Goal: Transaction & Acquisition: Purchase product/service

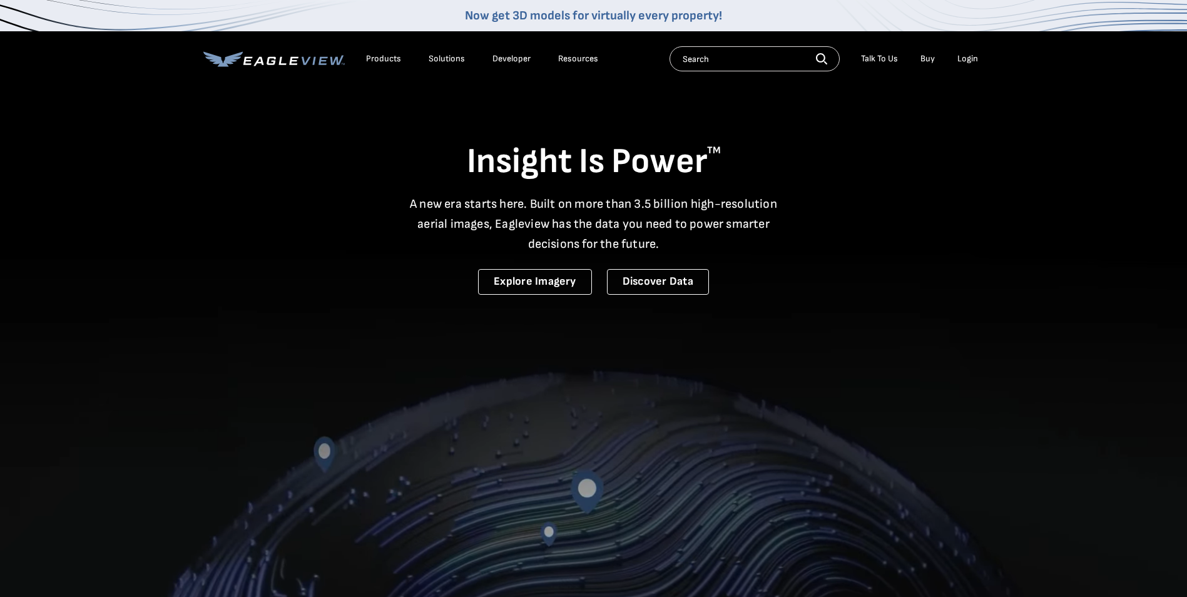
click at [968, 54] on div "Login" at bounding box center [967, 58] width 21 height 11
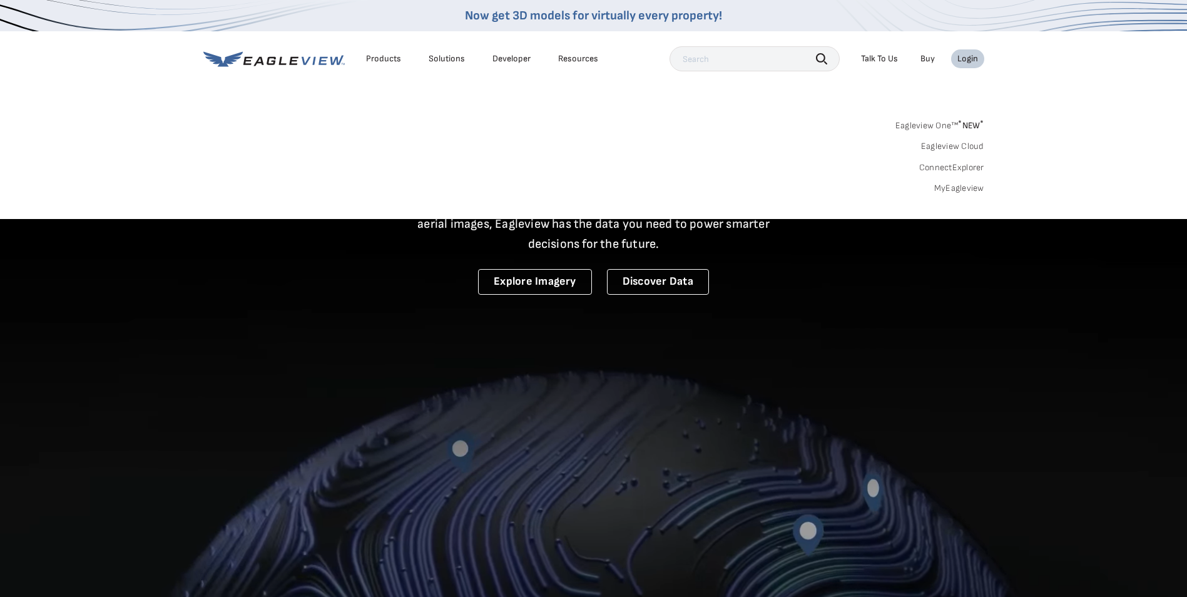
click at [951, 183] on link "MyEagleview" at bounding box center [959, 188] width 50 height 11
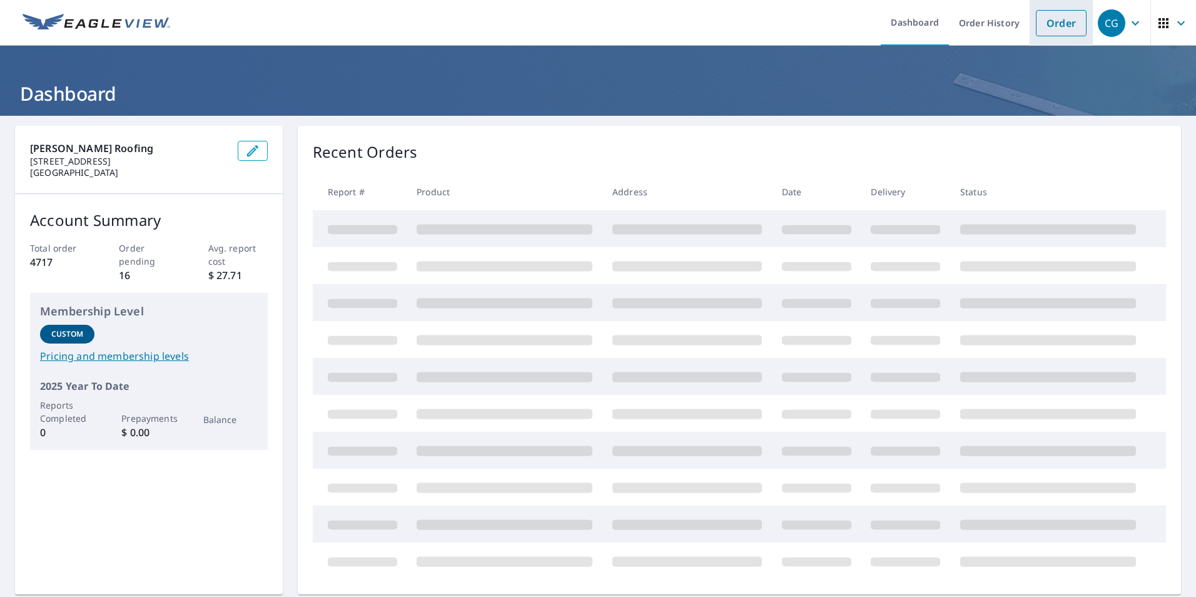
click at [1042, 18] on link "Order" at bounding box center [1061, 23] width 51 height 26
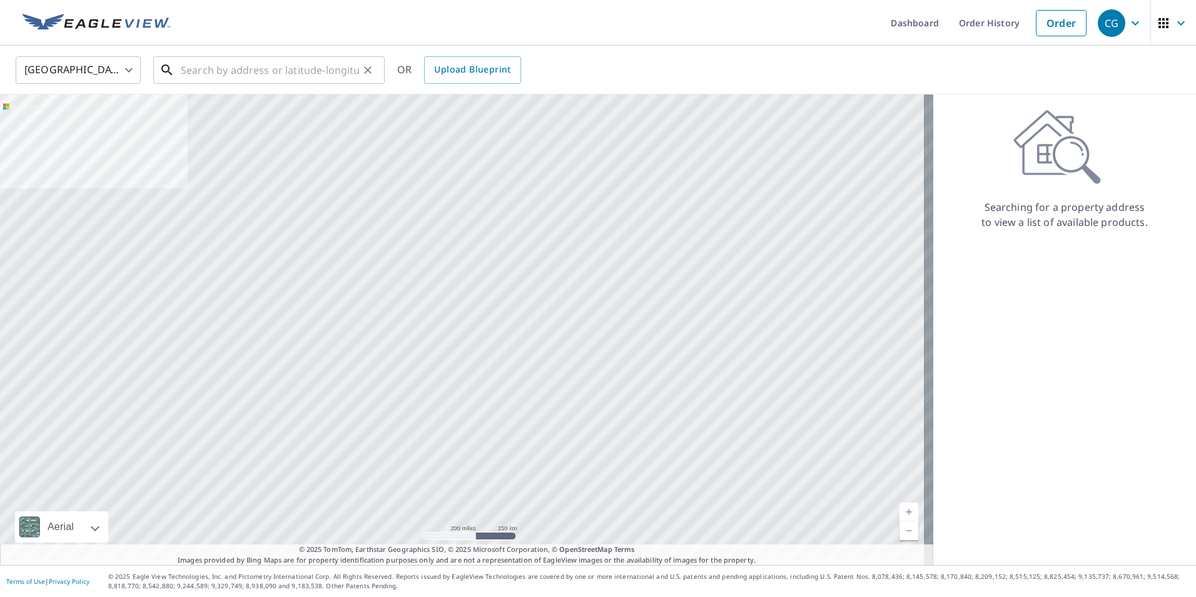
click at [265, 71] on input "text" at bounding box center [270, 70] width 178 height 35
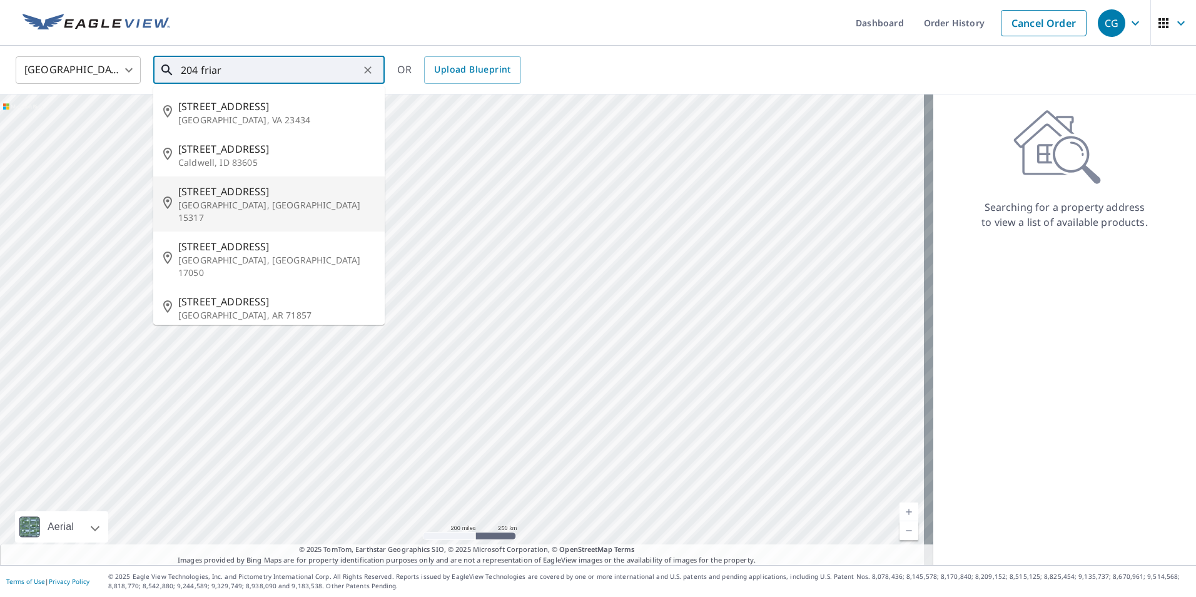
click at [239, 189] on span "204 Friar Ln" at bounding box center [276, 191] width 196 height 15
type input "204 Friar Ln Canonsburg, PA 15317"
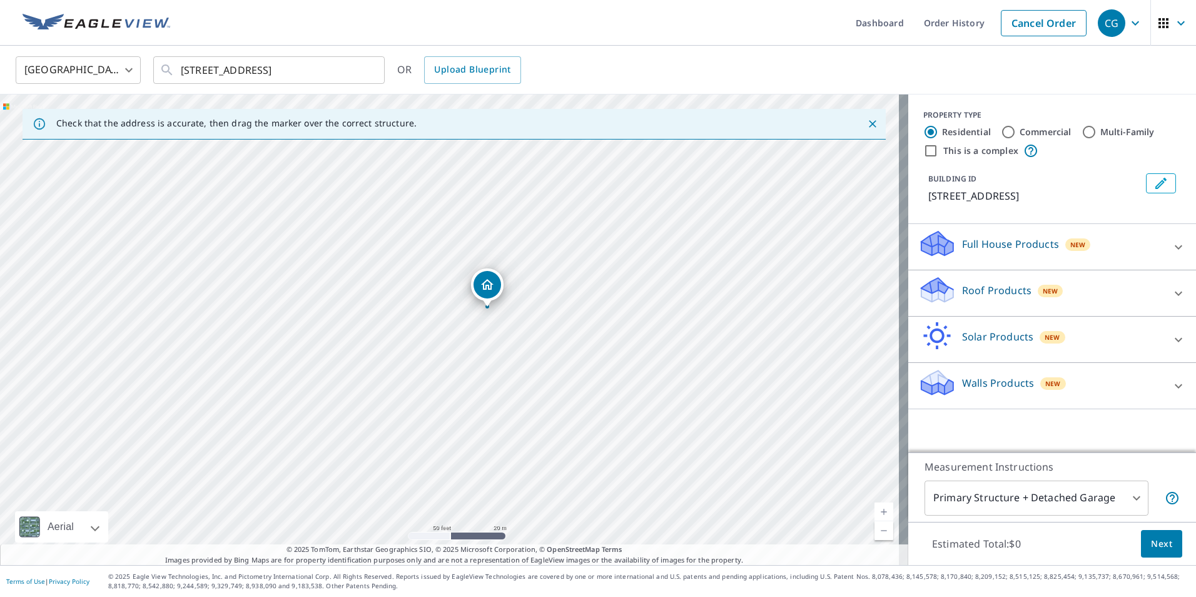
drag, startPoint x: 631, startPoint y: 313, endPoint x: 669, endPoint y: 292, distance: 42.8
click at [669, 292] on div "204 Friar Ln Canonsburg, PA 15317" at bounding box center [454, 329] width 908 height 470
click at [980, 288] on p "Roof Products" at bounding box center [996, 290] width 69 height 15
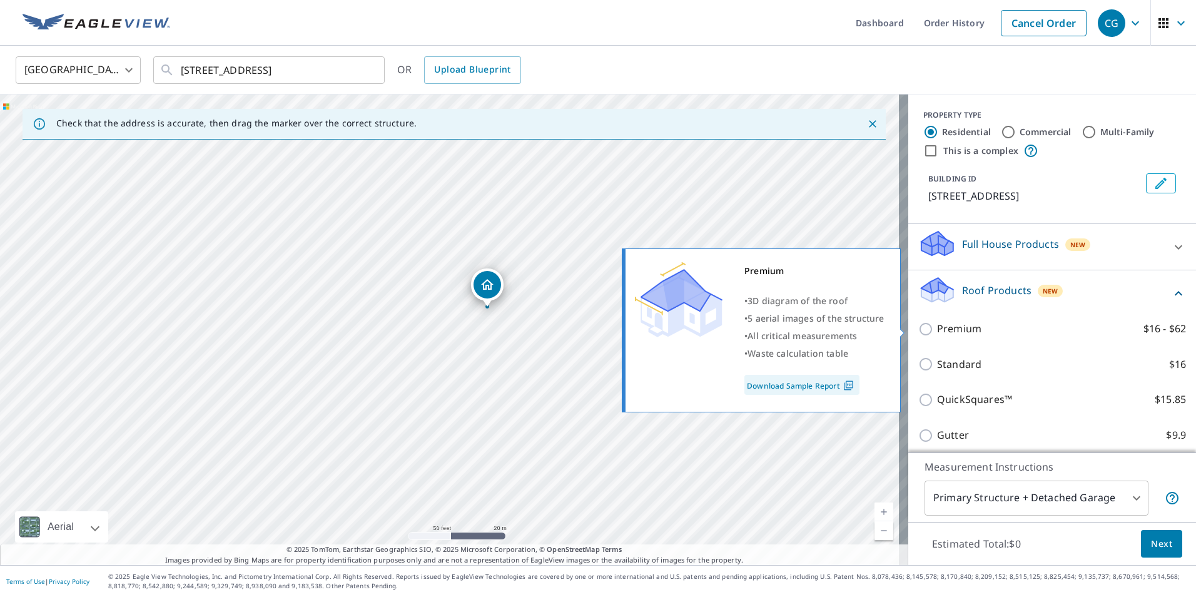
click at [957, 325] on p "Premium" at bounding box center [959, 329] width 44 height 16
click at [937, 325] on input "Premium $16 - $62" at bounding box center [927, 329] width 19 height 15
checkbox input "true"
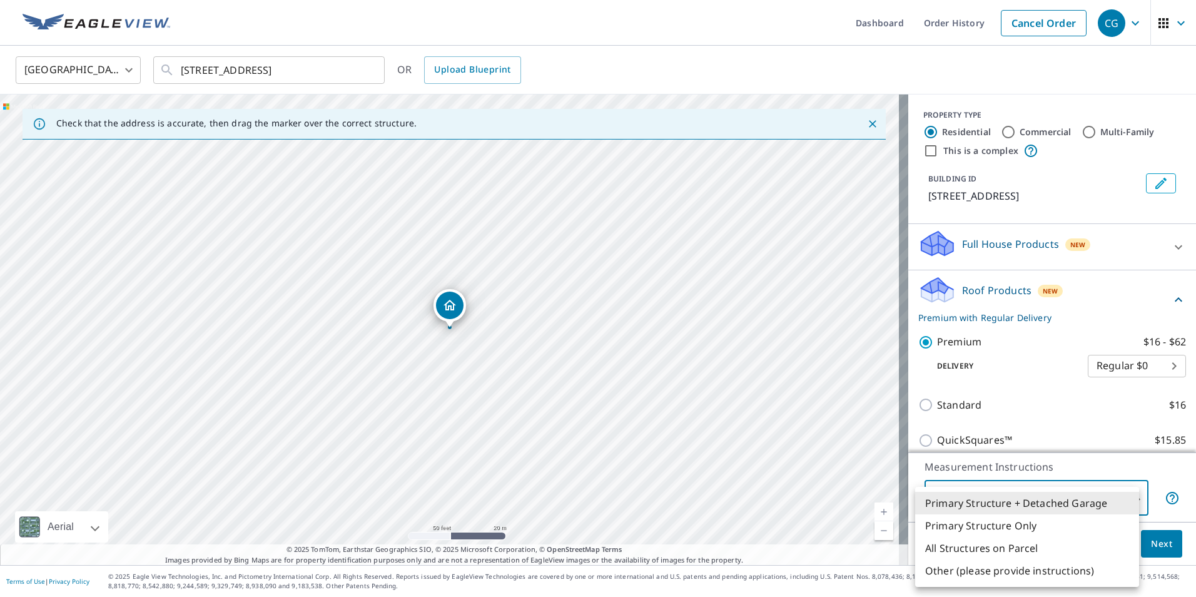
click at [992, 490] on body "CG CG Dashboard Order History Cancel Order CG United States US ​ 204 Friar Ln C…" at bounding box center [598, 298] width 1196 height 597
click at [987, 521] on li "Primary Structure Only" at bounding box center [1027, 525] width 224 height 23
type input "2"
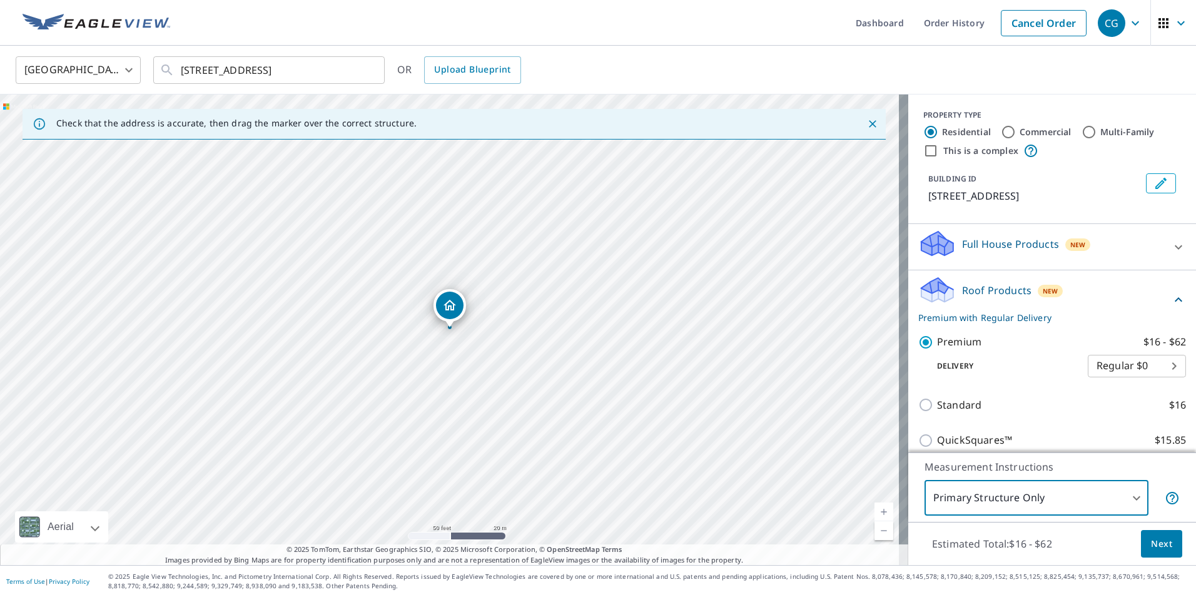
click at [1162, 542] on span "Next" at bounding box center [1161, 544] width 21 height 16
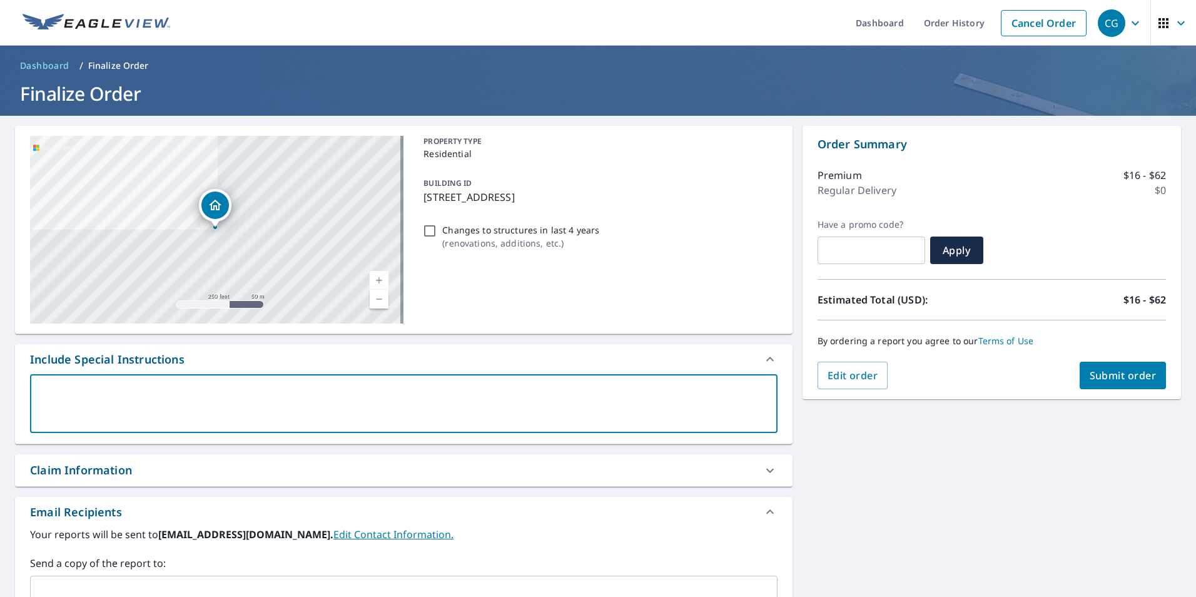
click at [118, 401] on textarea at bounding box center [404, 404] width 730 height 36
type textarea "M"
type textarea "x"
checkbox input "true"
type textarea "Ma"
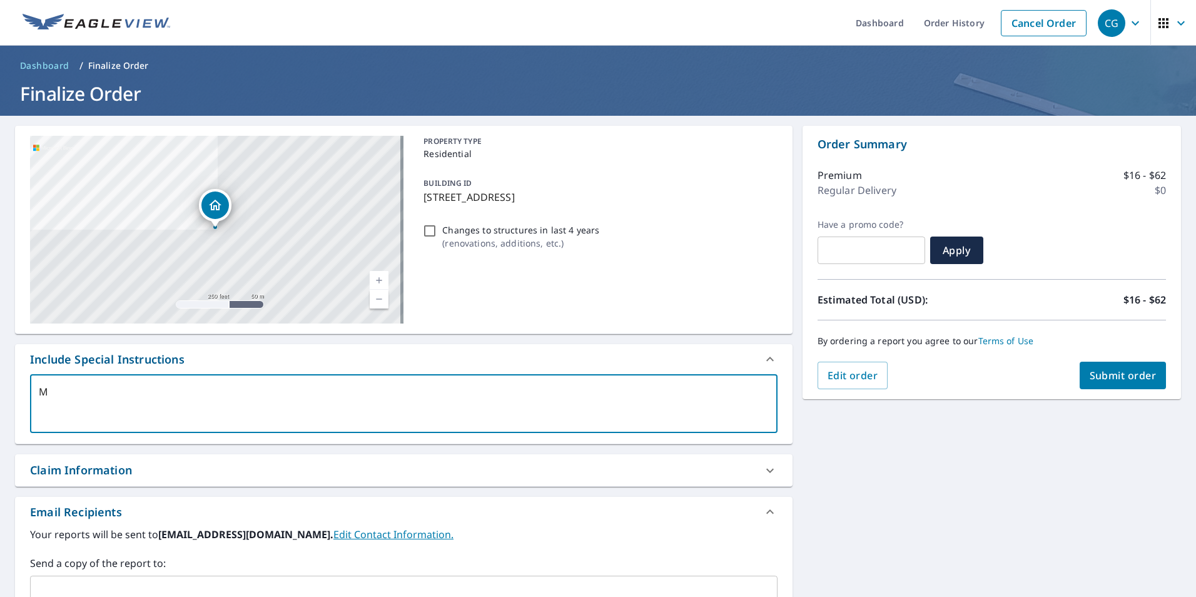
type textarea "x"
checkbox input "true"
type textarea "Mai"
type textarea "x"
checkbox input "true"
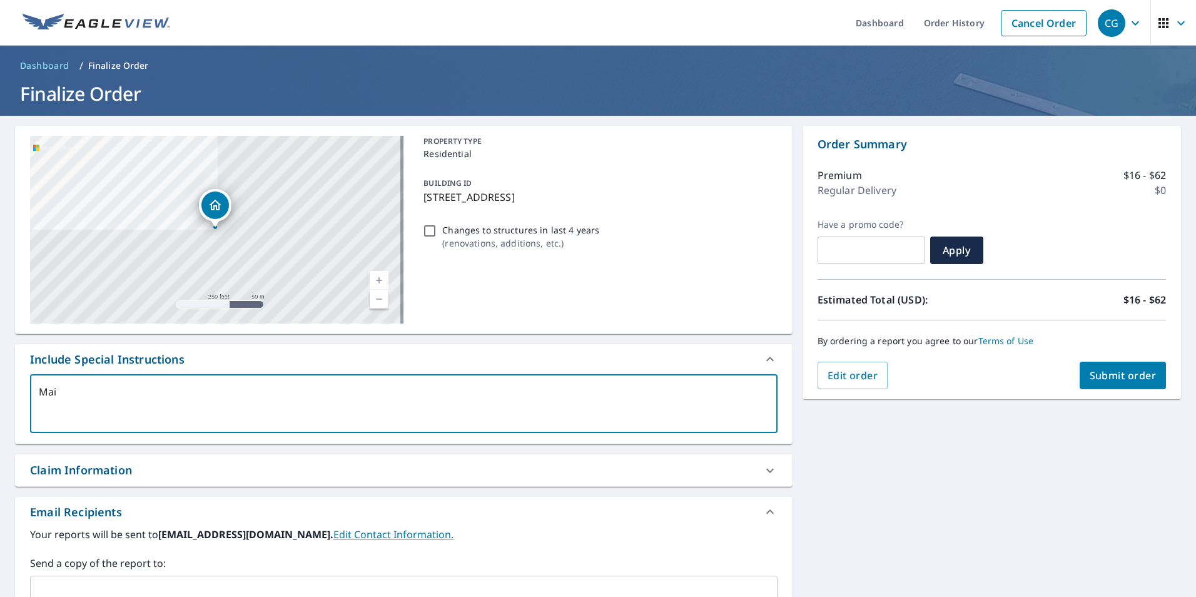
type textarea "Main"
type textarea "x"
checkbox input "true"
type textarea "Main"
type textarea "x"
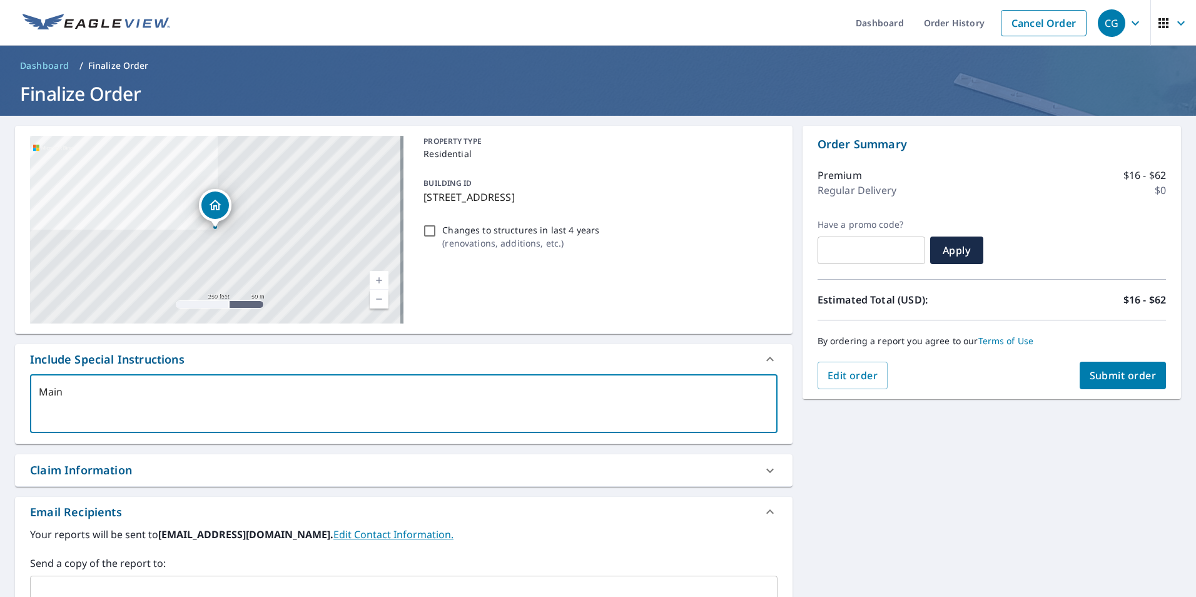
checkbox input "true"
type textarea "Main r"
type textarea "x"
checkbox input "true"
type textarea "Main ro"
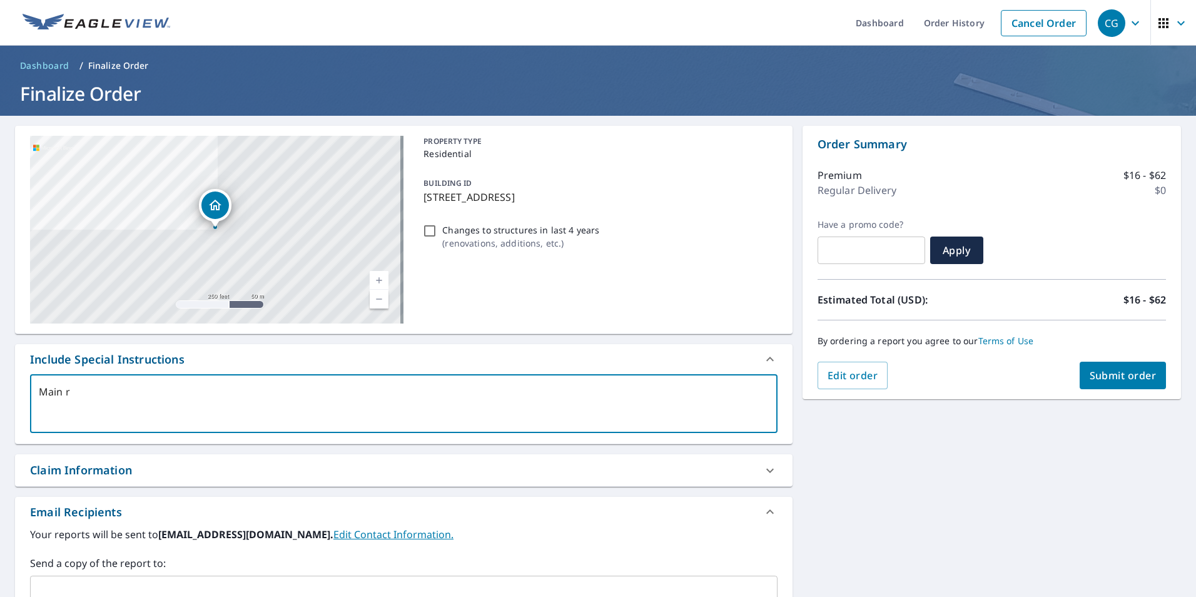
type textarea "x"
checkbox input "true"
type textarea "Main roo"
type textarea "x"
checkbox input "true"
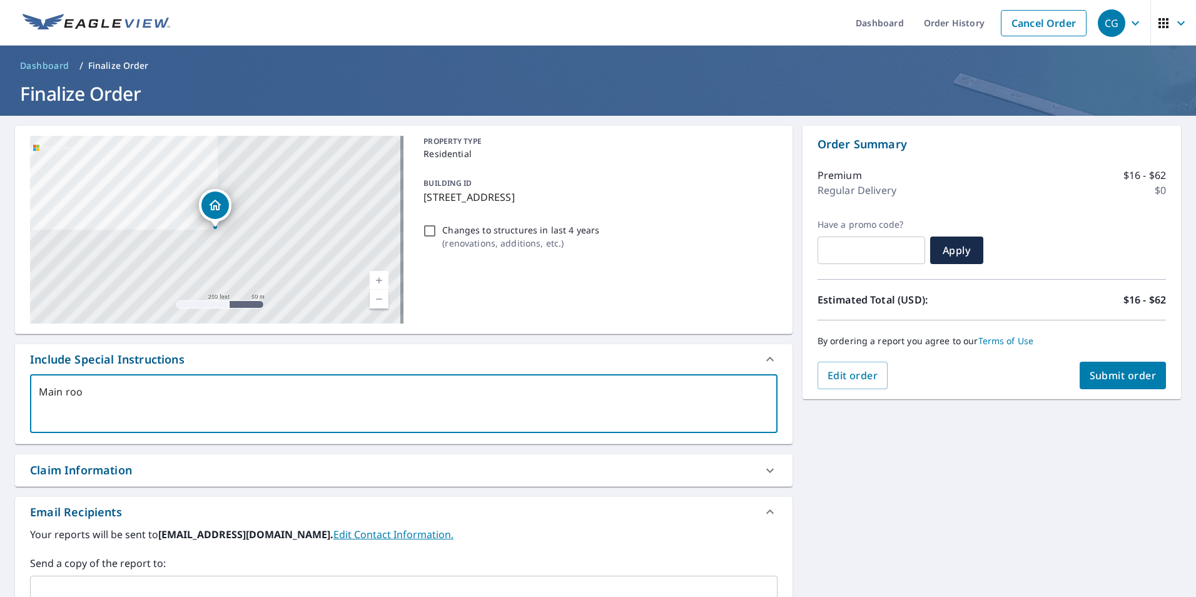
type textarea "Main roof"
type textarea "x"
checkbox input "true"
type textarea "Main roof"
type textarea "x"
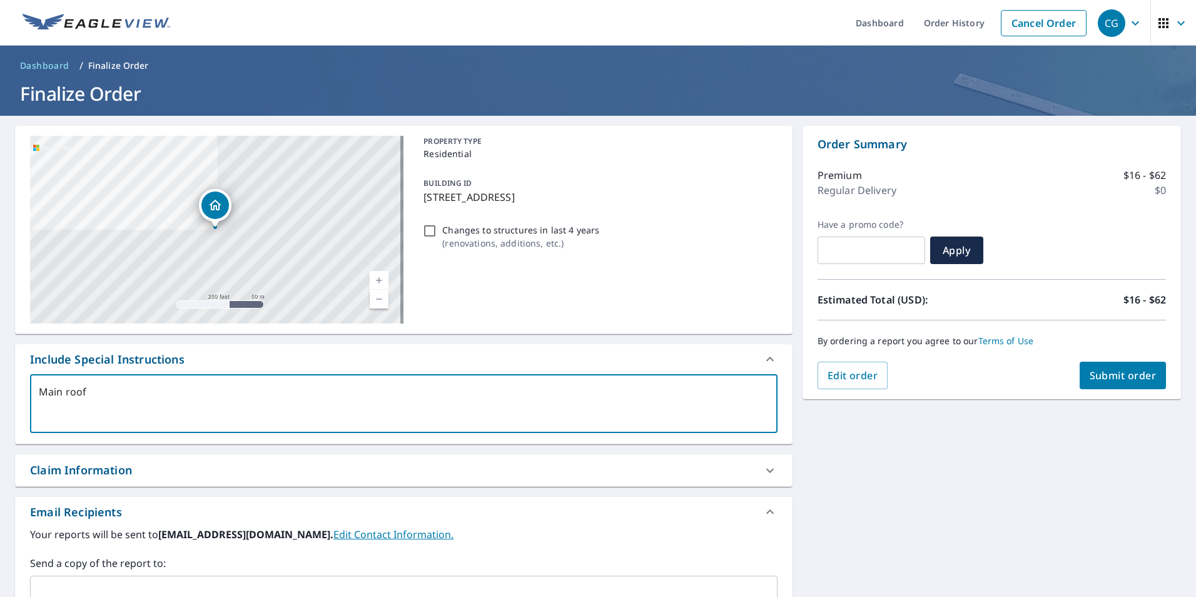
checkbox input "true"
type textarea "Main roof o"
type textarea "x"
checkbox input "true"
type textarea "Main roof on"
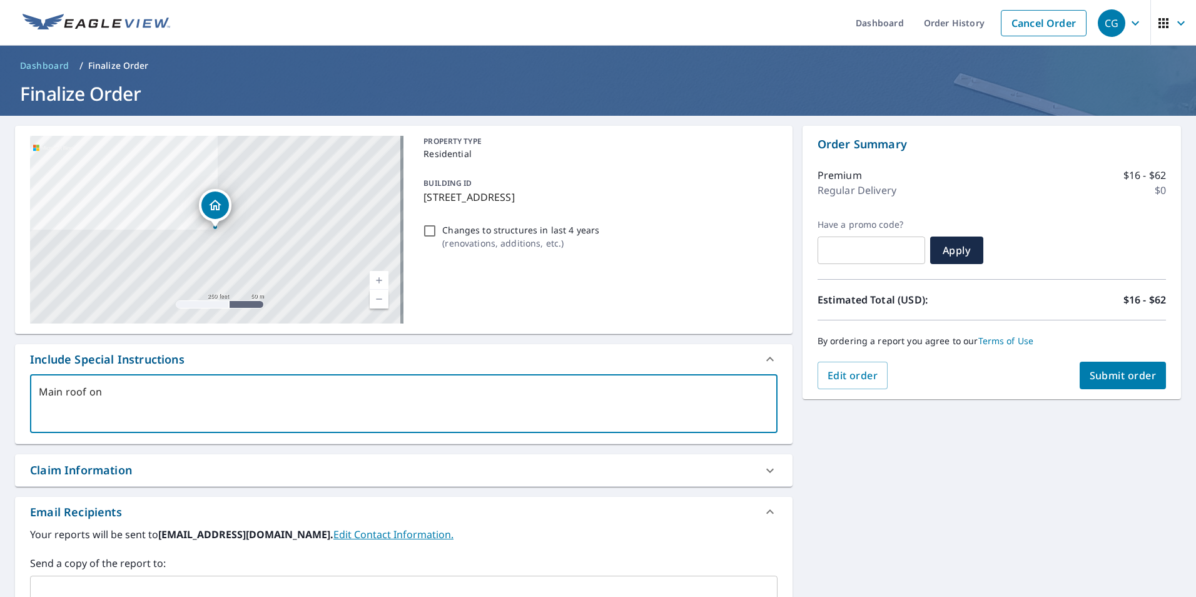
type textarea "x"
checkbox input "true"
type textarea "Main roof onl"
type textarea "x"
checkbox input "true"
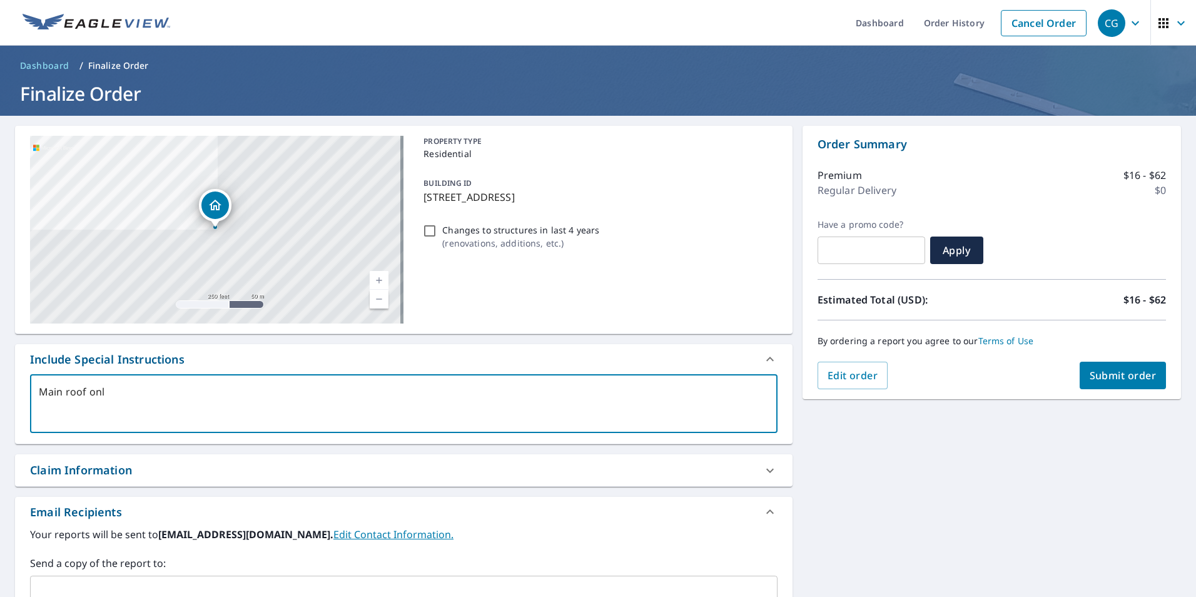
type textarea "Main roof only"
type textarea "x"
checkbox input "true"
type textarea "Main roof only"
type textarea "x"
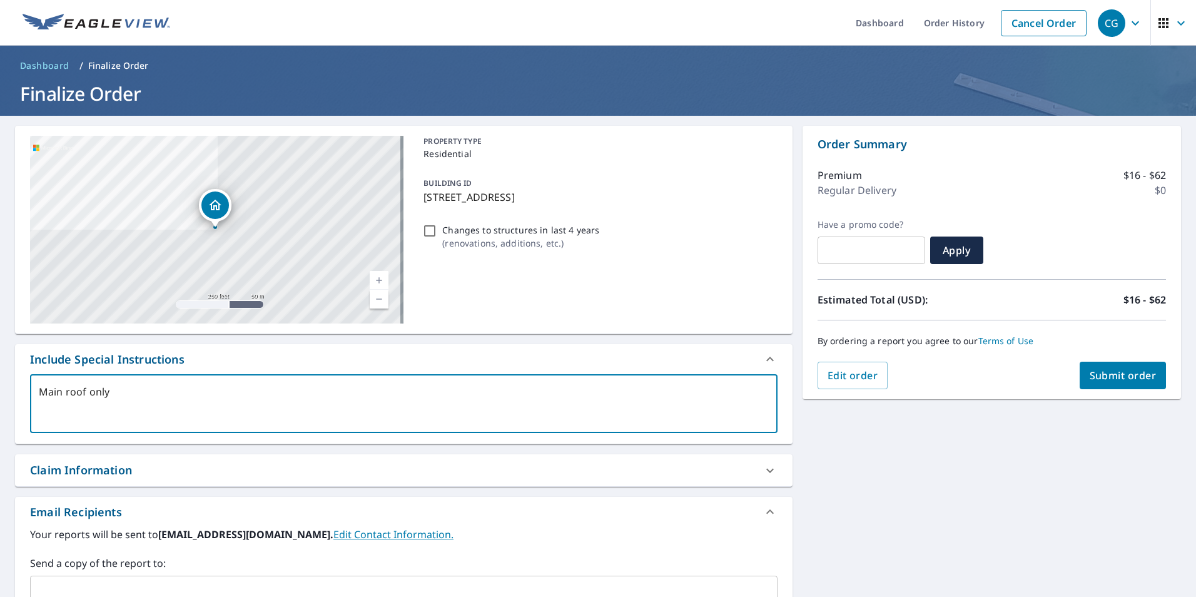
checkbox input "true"
type textarea "Main roof only -"
type textarea "x"
checkbox input "true"
type textarea "Main roof only -"
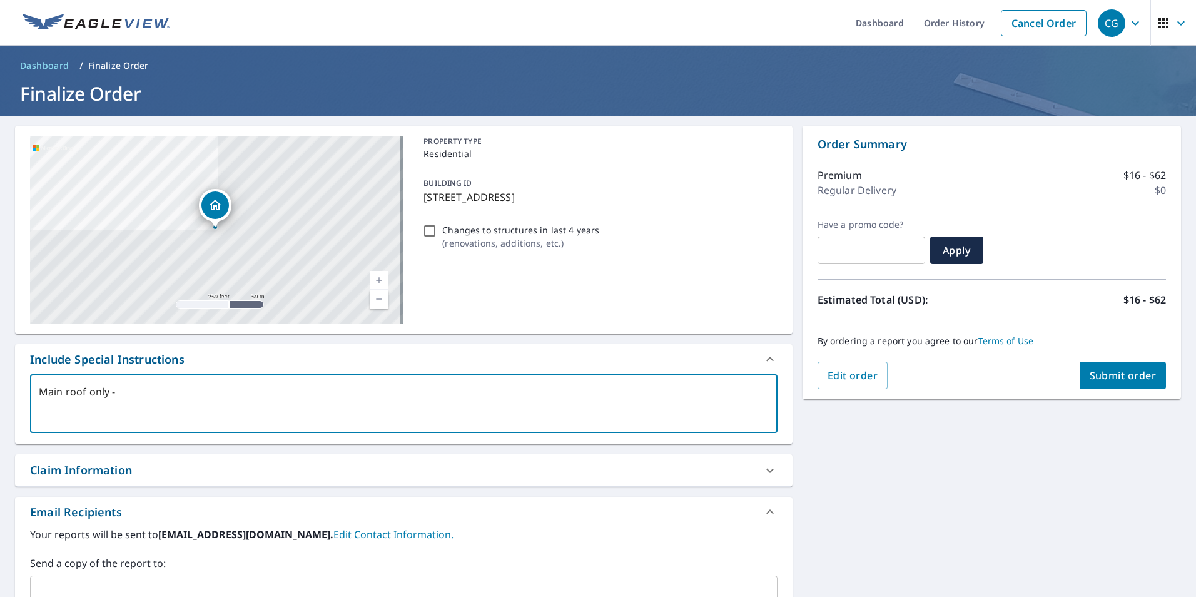
type textarea "x"
checkbox input "true"
type textarea "Main roof only - N"
type textarea "x"
checkbox input "true"
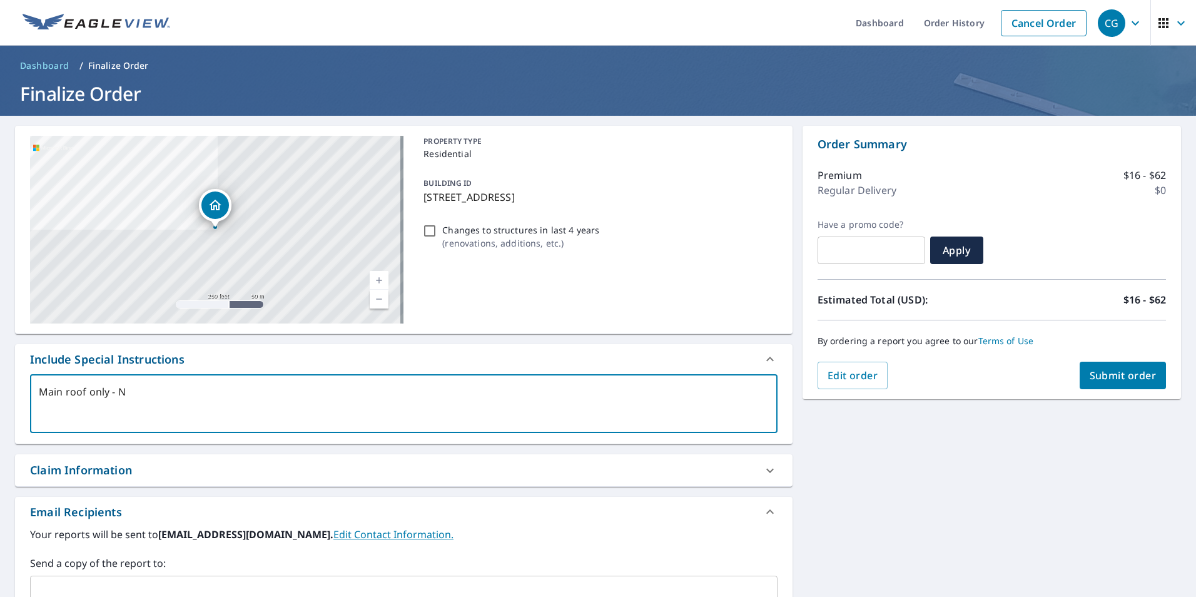
type textarea "Main roof only - No"
type textarea "x"
checkbox input "true"
type textarea "Main roof only - No"
type textarea "x"
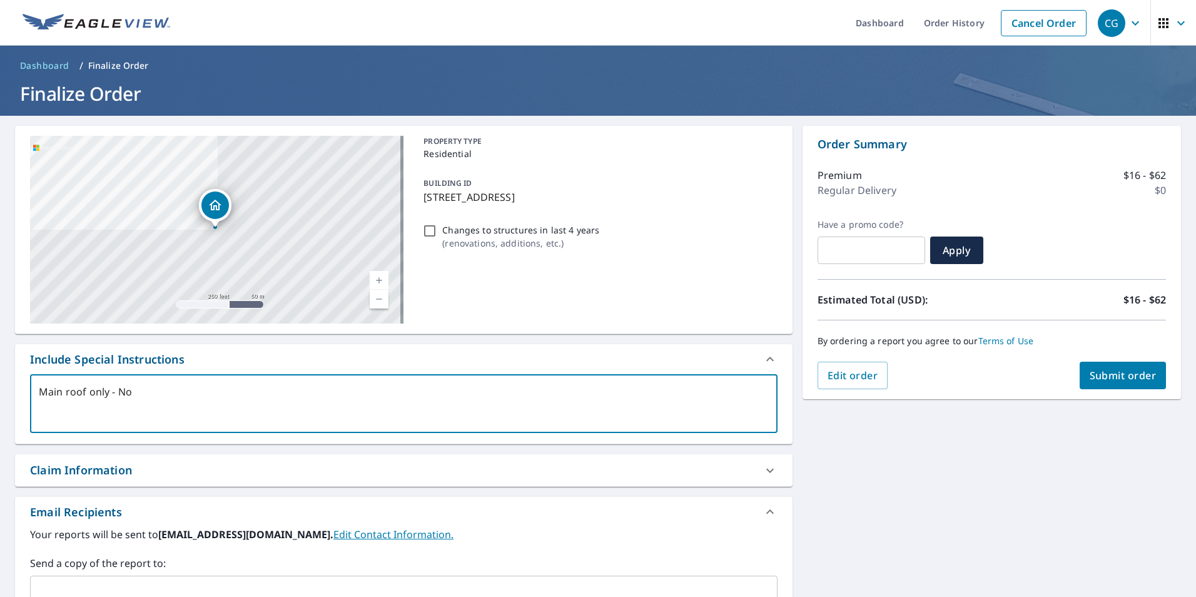
checkbox input "true"
type textarea "Main roof only - No l"
type textarea "x"
checkbox input "true"
type textarea "Main roof only - No lo"
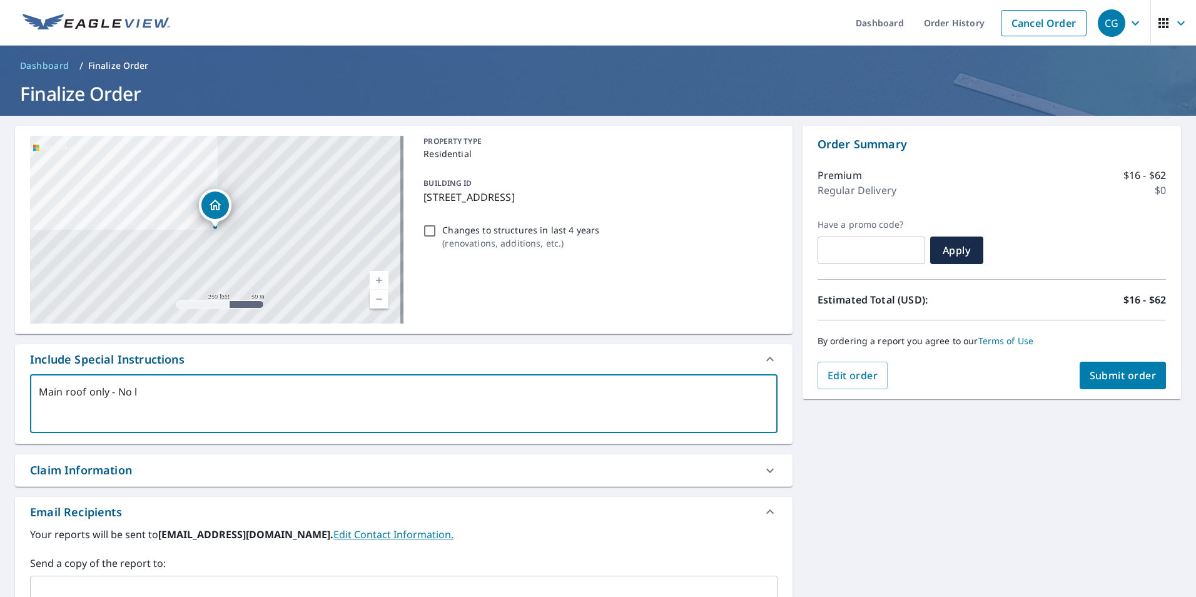
type textarea "x"
checkbox input "true"
type textarea "Main roof only - No low"
type textarea "x"
checkbox input "true"
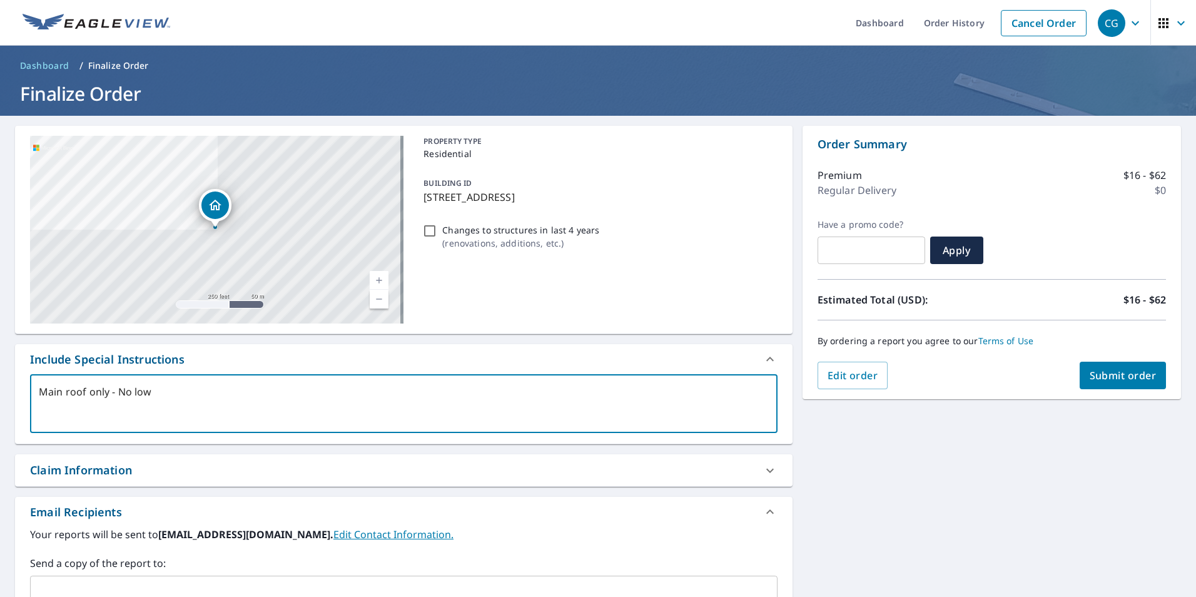
type textarea "Main roof only - No lowe"
type textarea "x"
checkbox input "true"
type textarea "Main roof only - No lower"
type textarea "x"
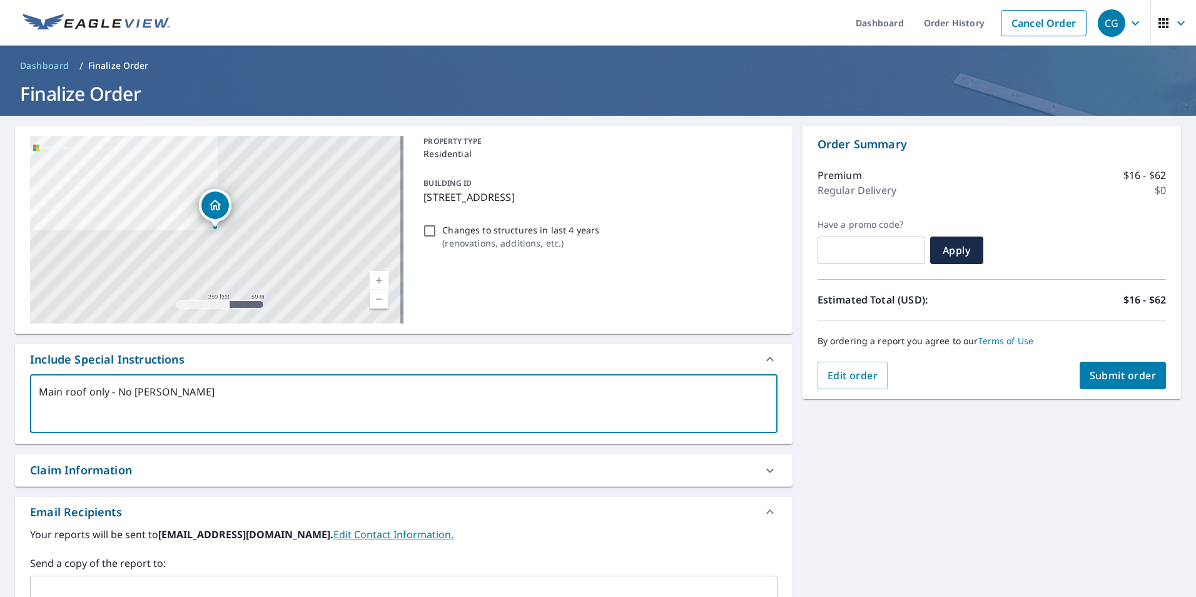
checkbox input "true"
type textarea "Main roof only - No lower"
type textarea "x"
checkbox input "true"
type textarea "Main roof only - No lower r"
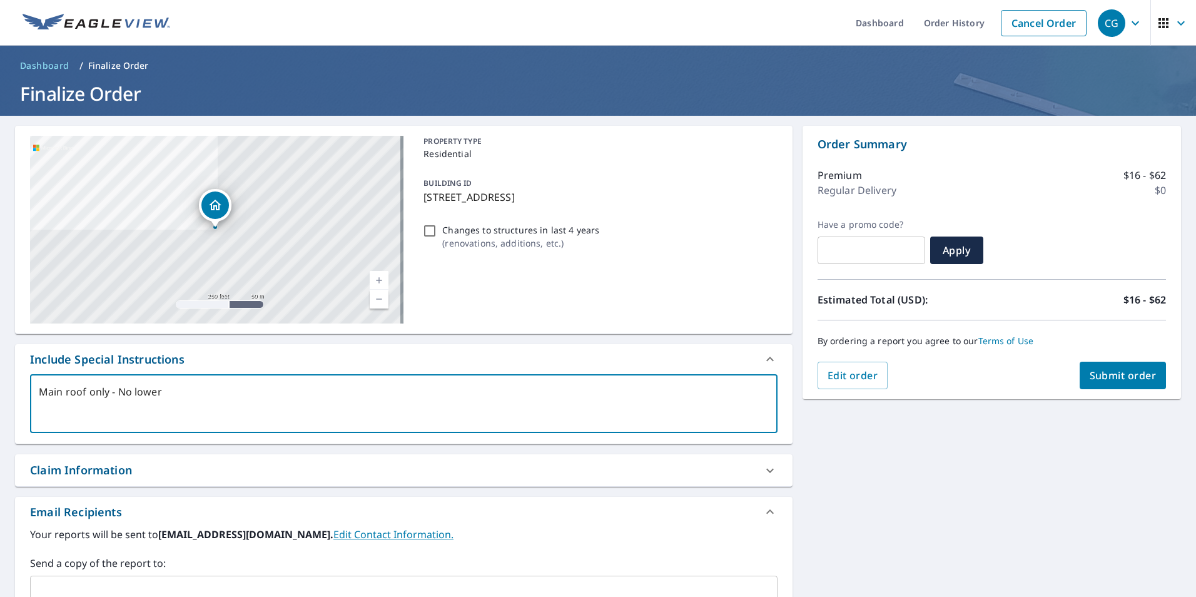
type textarea "x"
checkbox input "true"
type textarea "Main roof only - No lower ro"
type textarea "x"
checkbox input "true"
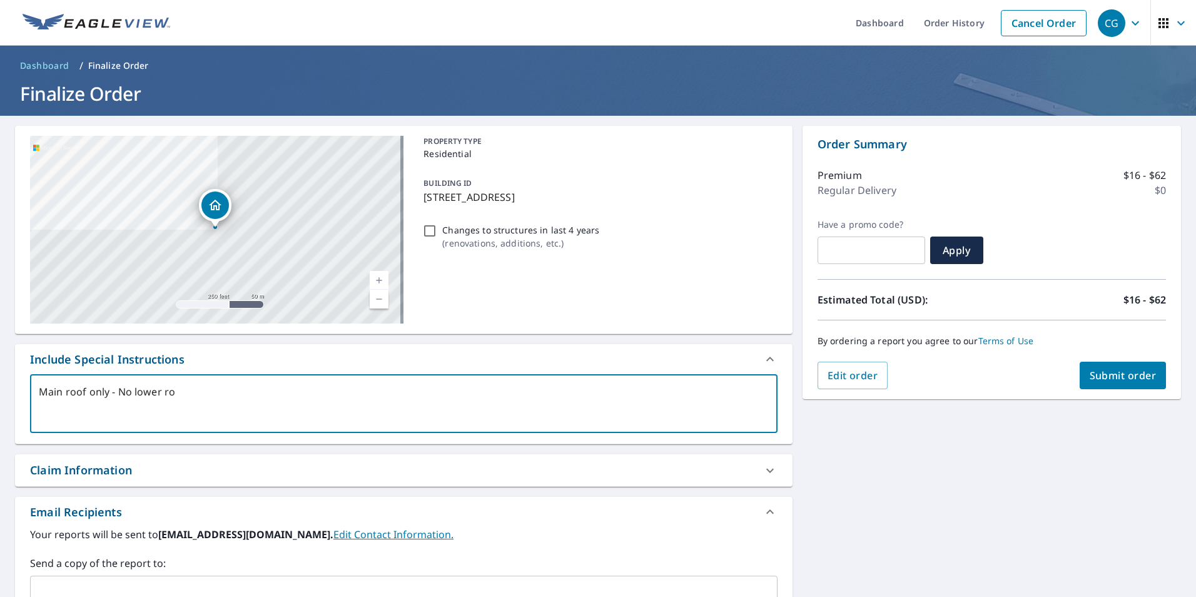
type textarea "Main roof only - No lower roo"
type textarea "x"
checkbox input "true"
type textarea "Main roof only - No lower roof"
type textarea "x"
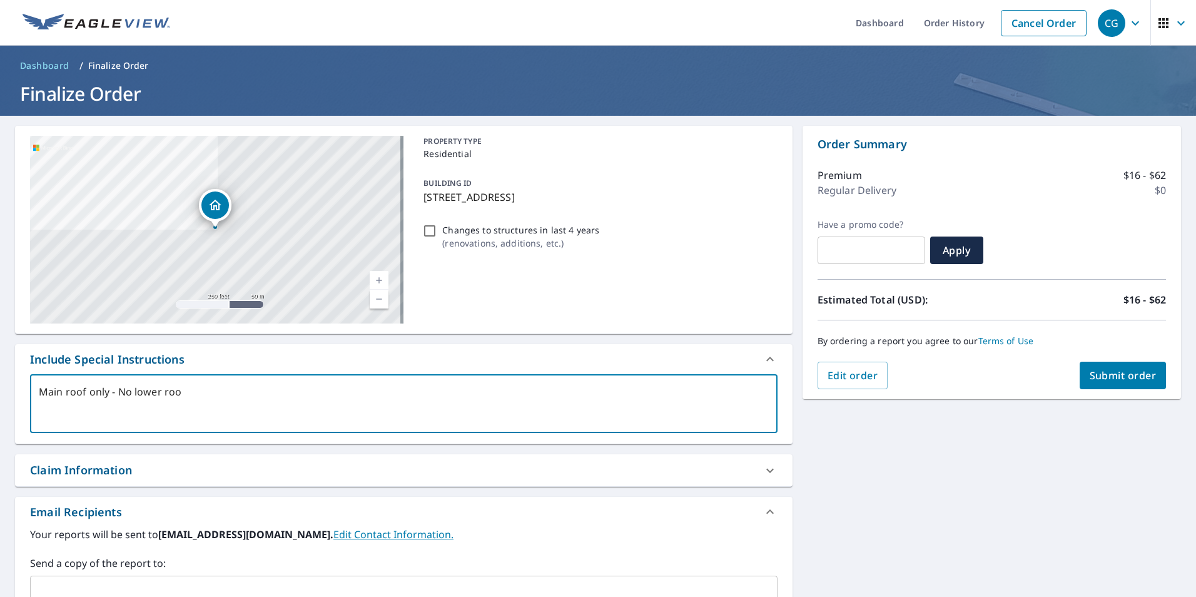
checkbox input "true"
type textarea "Main roof only - No lower roofs"
type textarea "x"
checkbox input "true"
type textarea "Main roof only - No lower roofs"
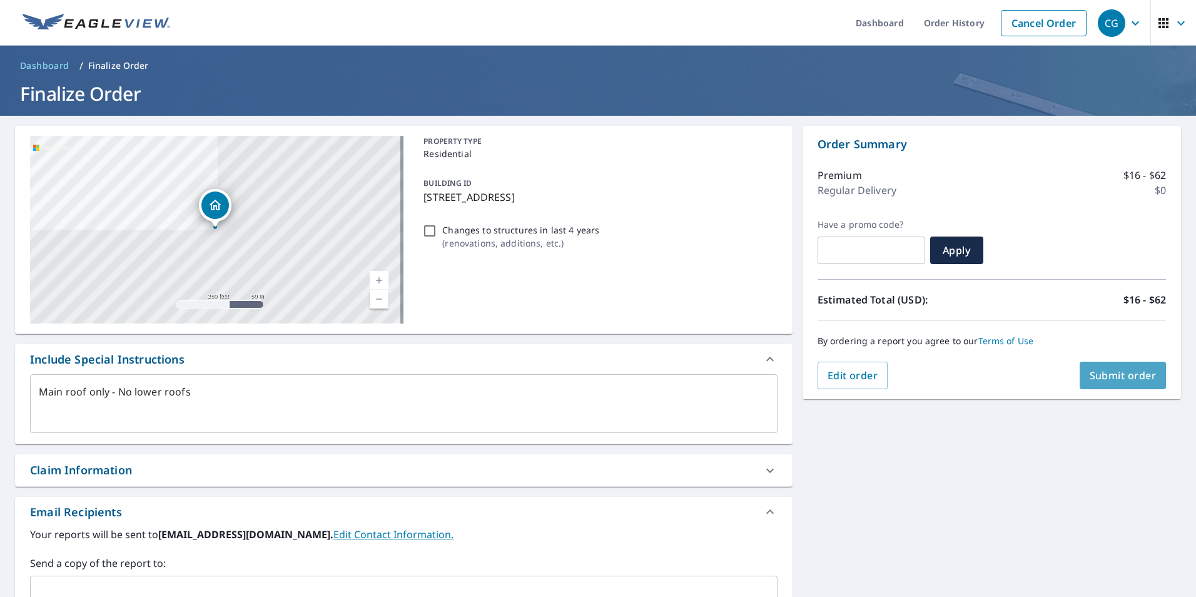
click at [1109, 373] on span "Submit order" at bounding box center [1123, 375] width 67 height 14
type textarea "x"
checkbox input "true"
